Goal: Task Accomplishment & Management: Manage account settings

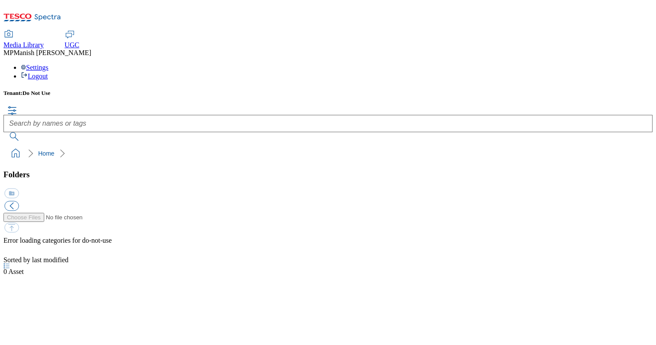
click at [79, 41] on span "UGC" at bounding box center [72, 44] width 15 height 7
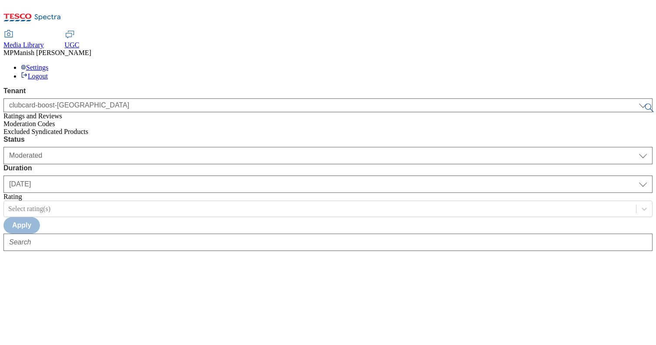
select select "clubcard-boost-uk"
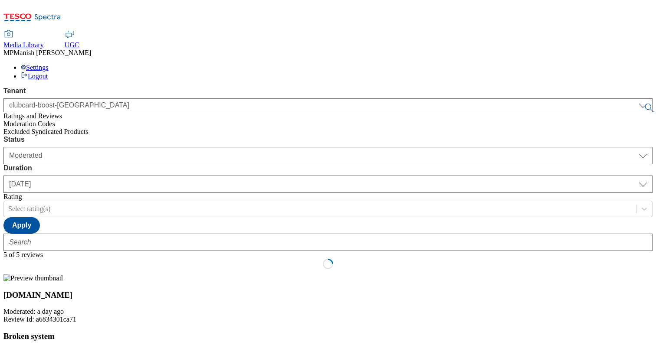
click at [44, 41] on div "Media Library" at bounding box center [23, 45] width 40 height 8
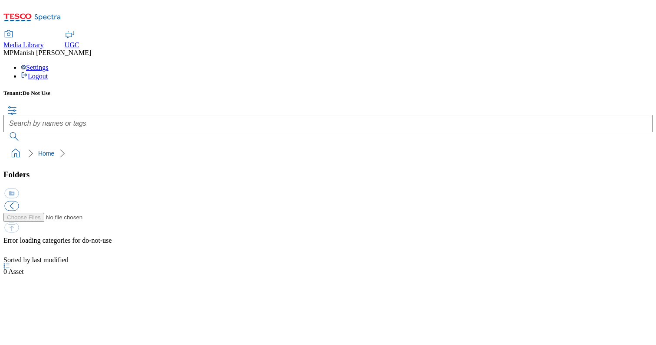
click at [91, 49] on span "Manish Patti" at bounding box center [52, 52] width 78 height 7
click at [616, 64] on div "Settings Logout" at bounding box center [327, 72] width 649 height 16
click at [583, 64] on ul "Settings Logout" at bounding box center [327, 72] width 649 height 16
click at [613, 64] on div "Settings Logout" at bounding box center [327, 72] width 649 height 16
click at [580, 64] on li "Settings" at bounding box center [337, 68] width 632 height 8
